Goal: Check status: Check status

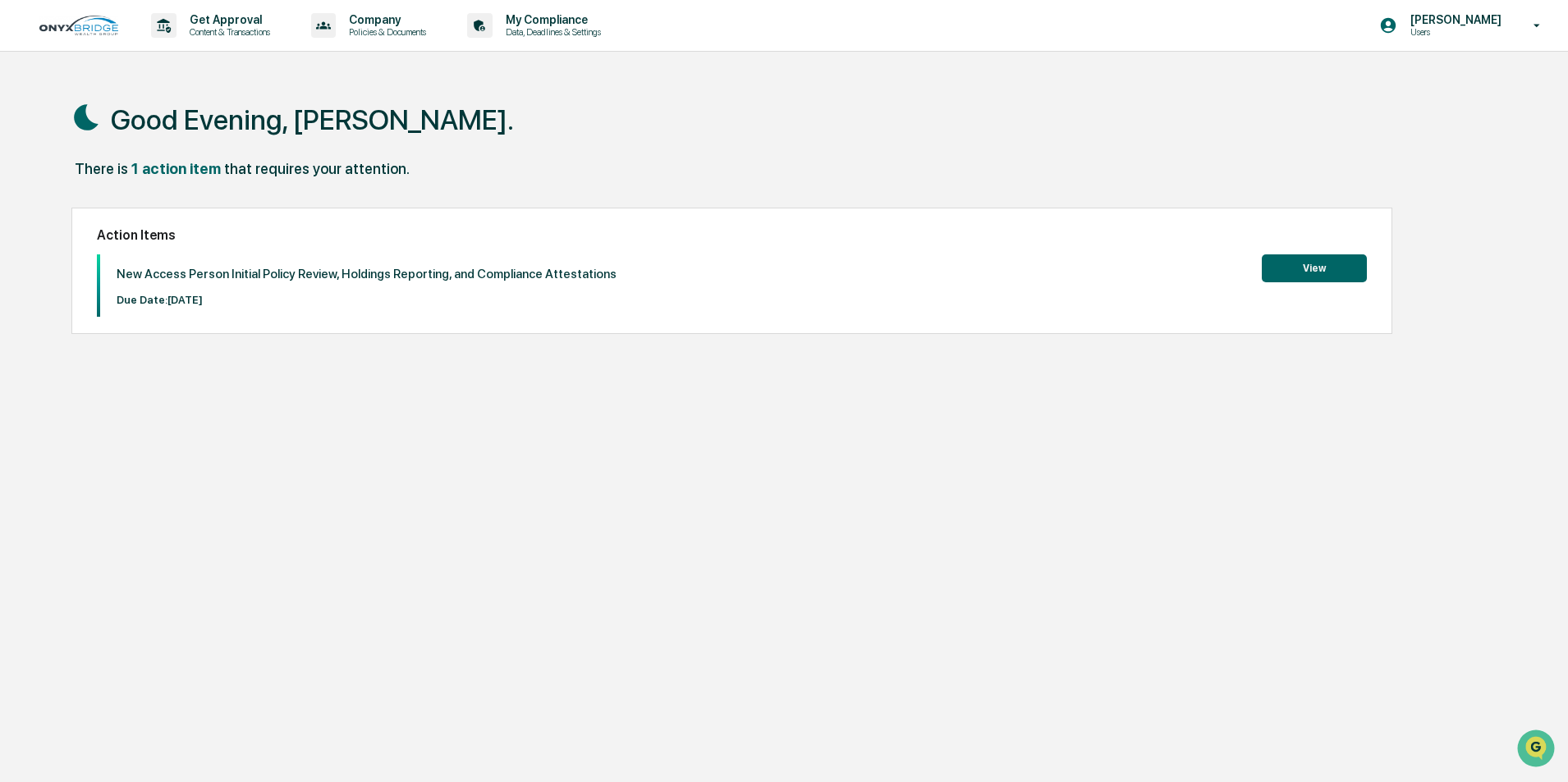
click at [1312, 269] on button "View" at bounding box center [1314, 268] width 105 height 27
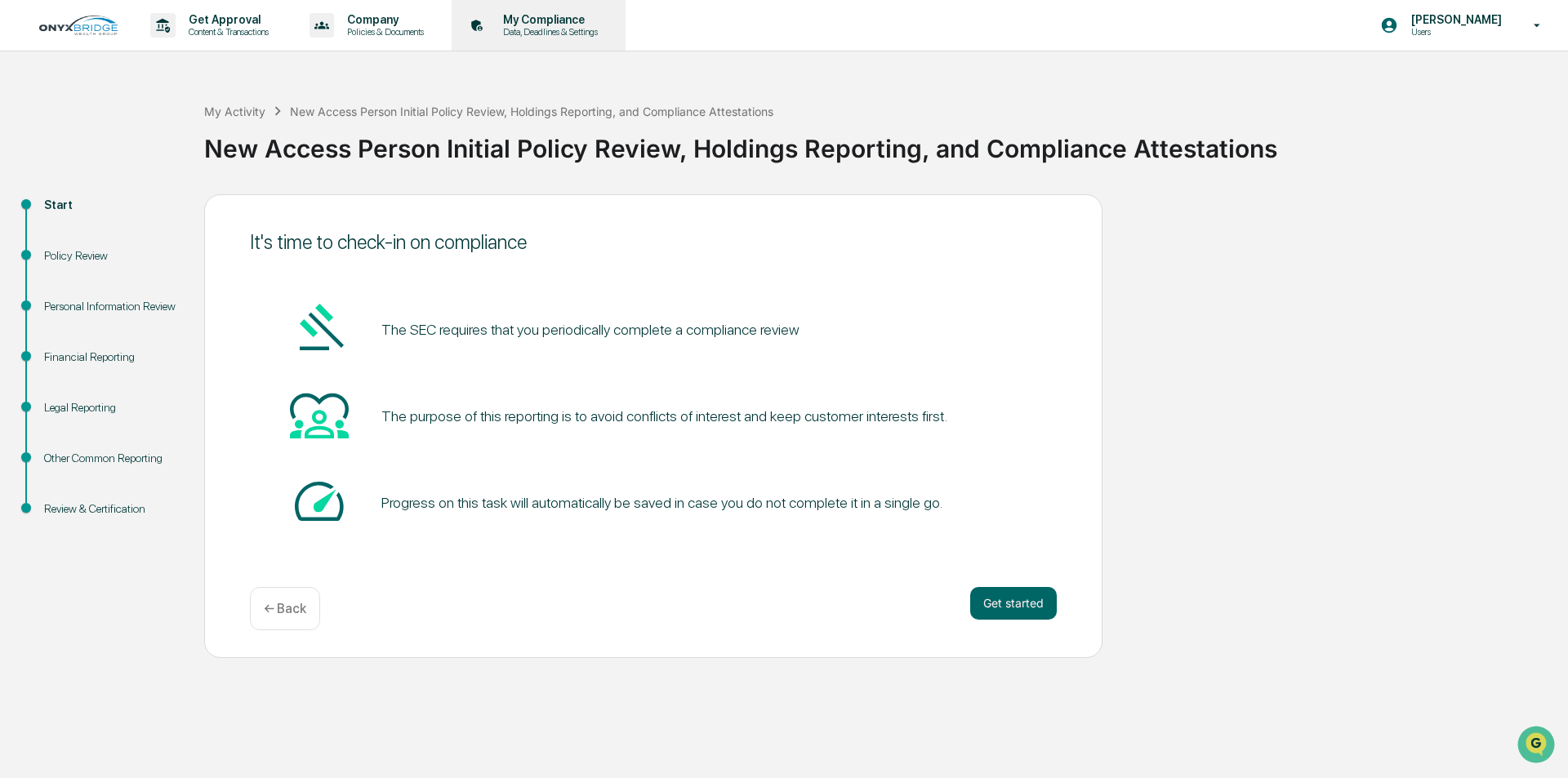
click at [581, 21] on p "My Compliance" at bounding box center [548, 19] width 116 height 13
click at [1022, 598] on button "Get started" at bounding box center [1013, 602] width 87 height 32
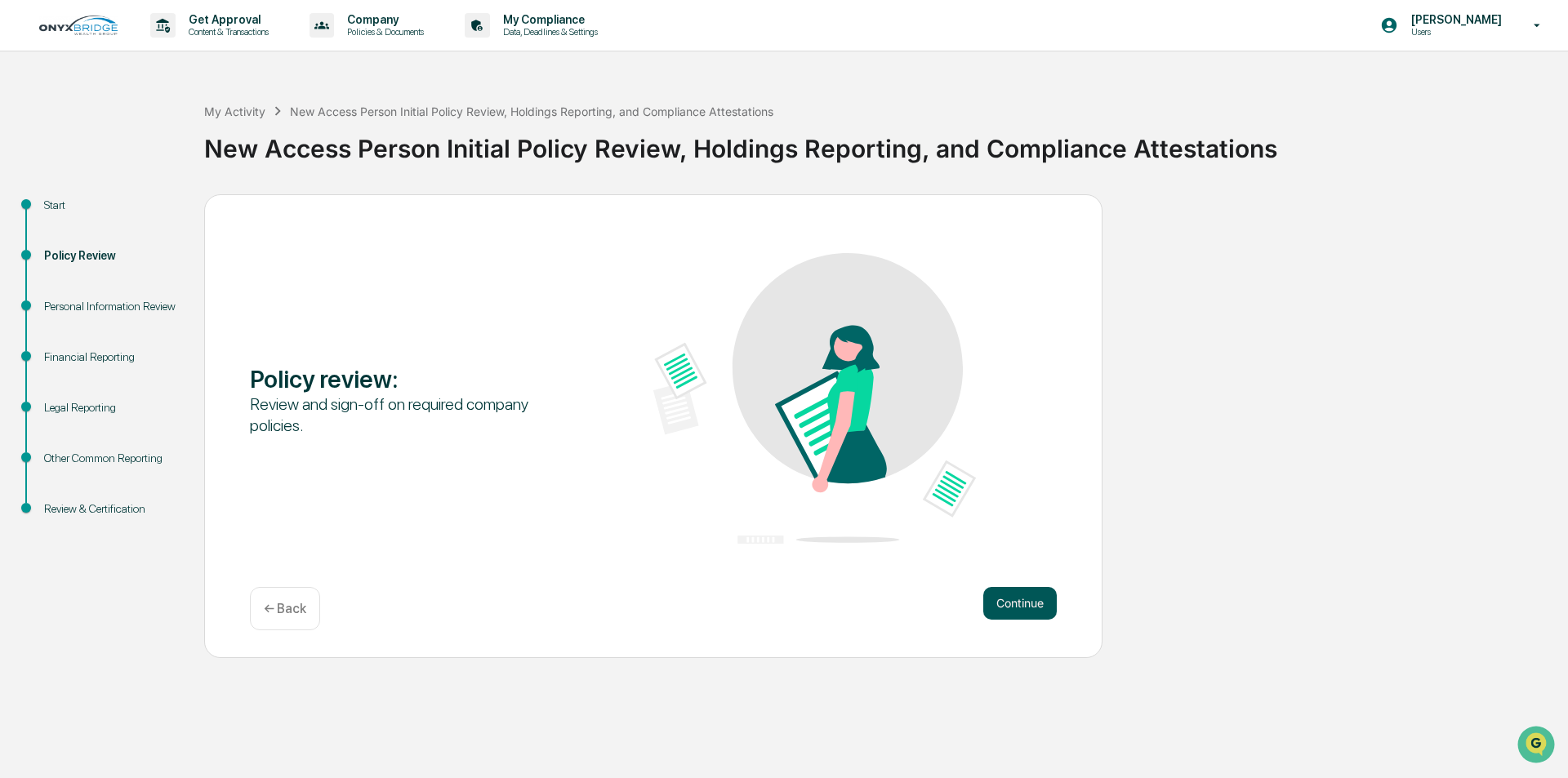
click at [1006, 608] on button "Continue" at bounding box center [1019, 602] width 73 height 32
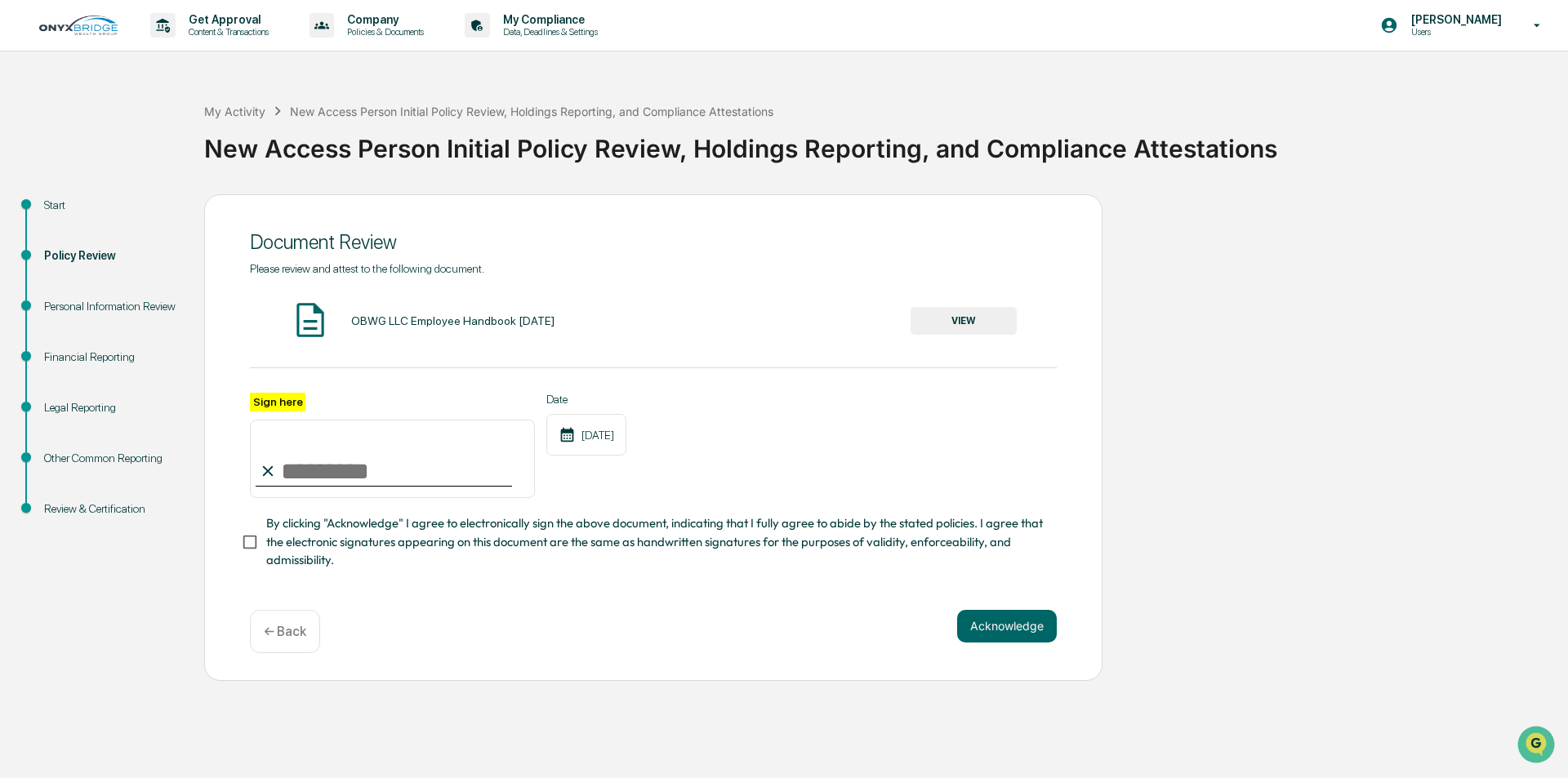
click at [117, 306] on div "Personal Information Review" at bounding box center [110, 307] width 134 height 18
click at [977, 316] on button "VIEW" at bounding box center [964, 320] width 106 height 27
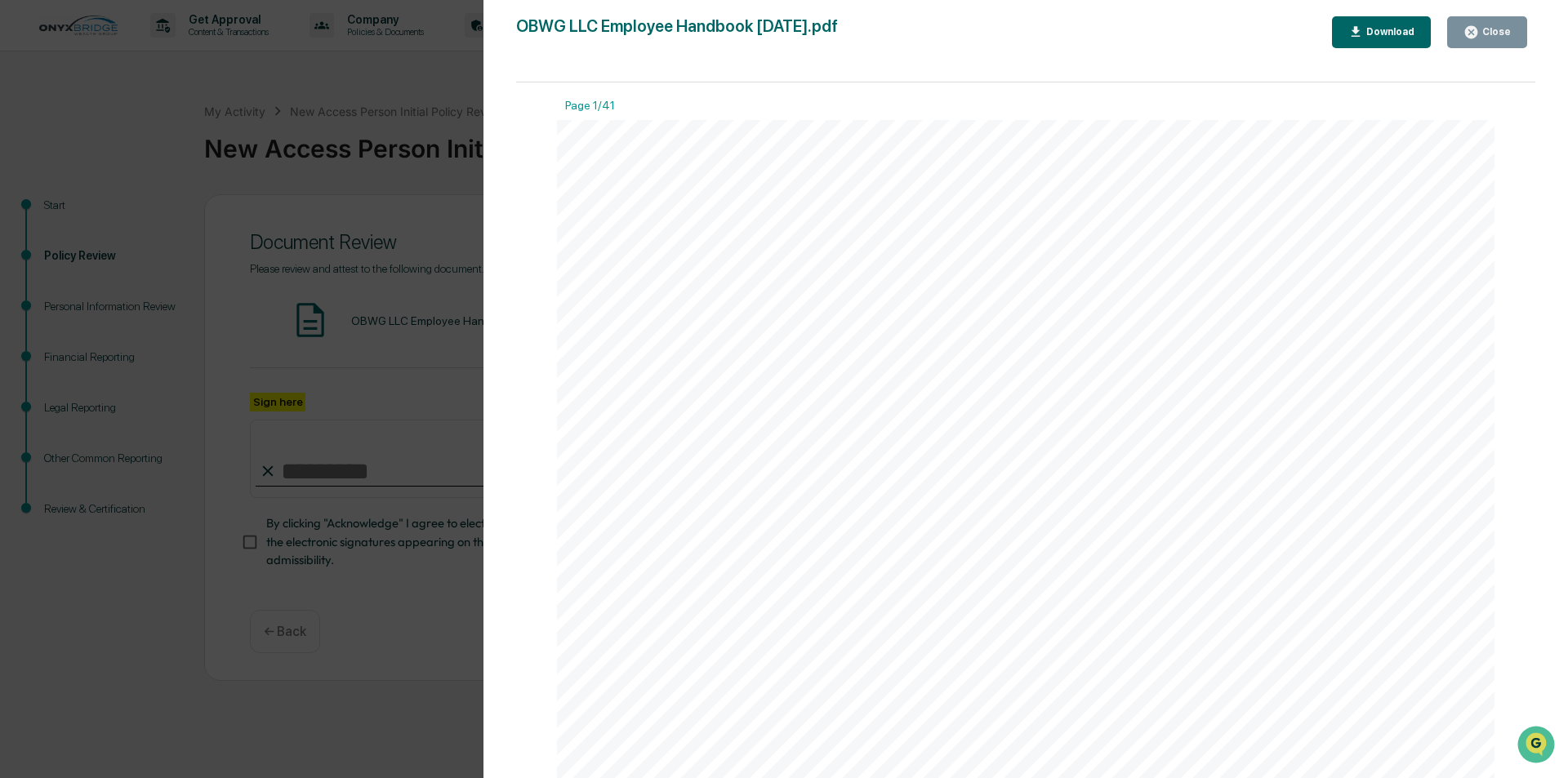
click at [1501, 31] on div "Close" at bounding box center [1495, 32] width 32 height 12
